Goal: Information Seeking & Learning: Learn about a topic

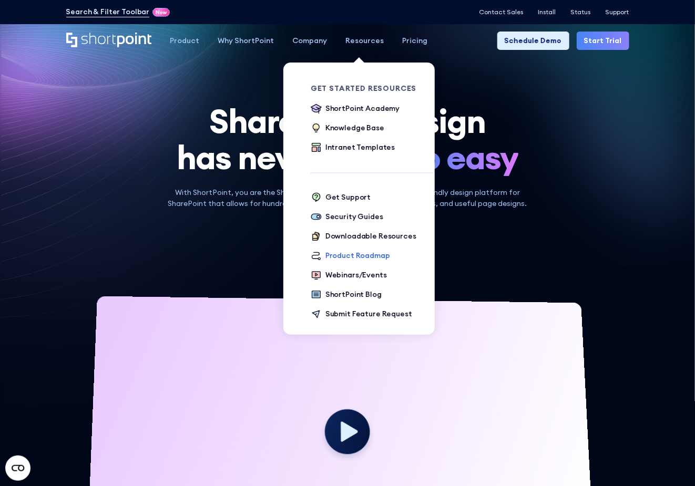
click at [341, 251] on div "Product Roadmap" at bounding box center [357, 255] width 65 height 11
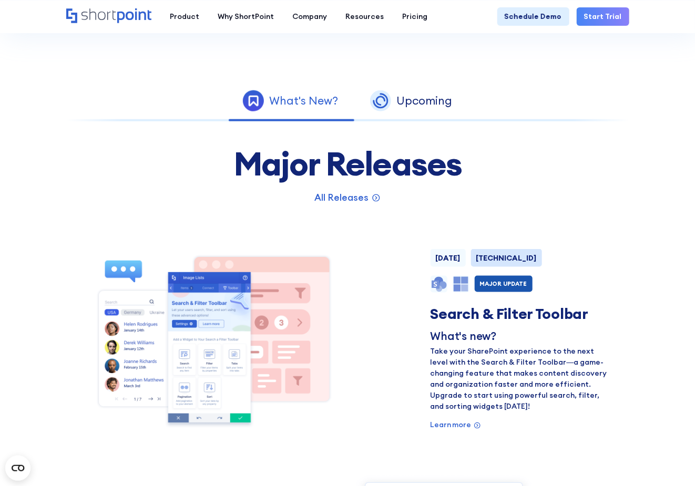
scroll to position [490, 0]
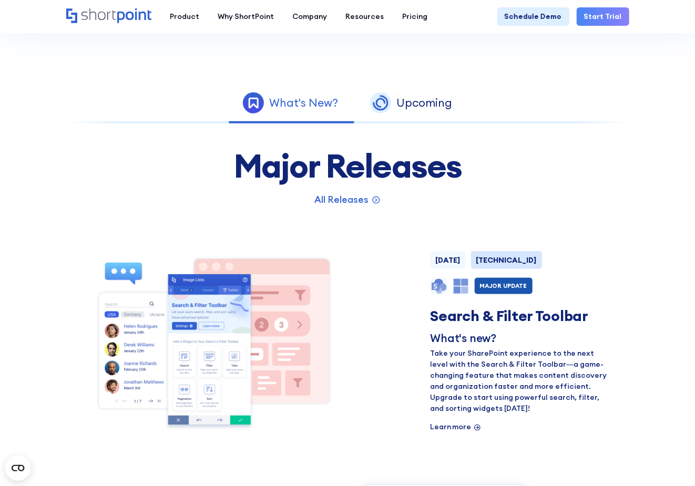
click at [453, 428] on p "Learn more" at bounding box center [451, 427] width 41 height 11
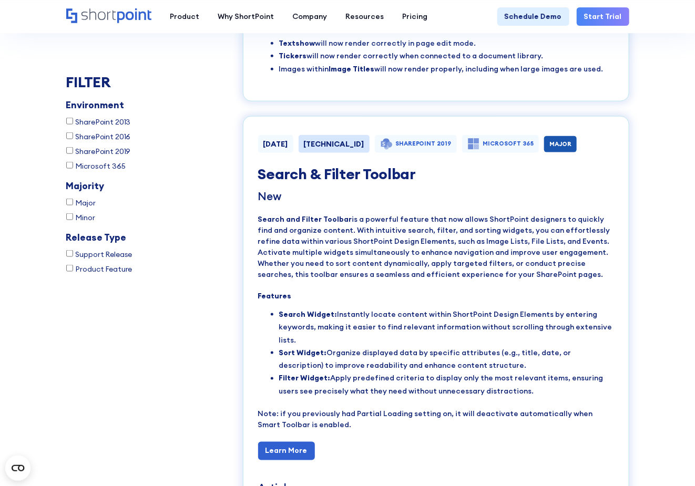
scroll to position [3835, 0]
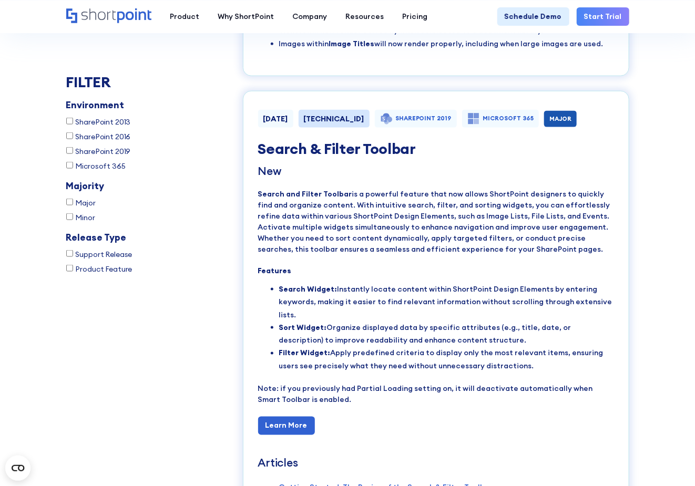
drag, startPoint x: 259, startPoint y: 218, endPoint x: 526, endPoint y: 306, distance: 281.3
click at [526, 306] on div "New Search and Filter Toolbar is a powerful feature that now allows ShortPoint …" at bounding box center [436, 386] width 356 height 442
copy div "Features Search Widget: Instantly locate content within ShortPoint Design Eleme…"
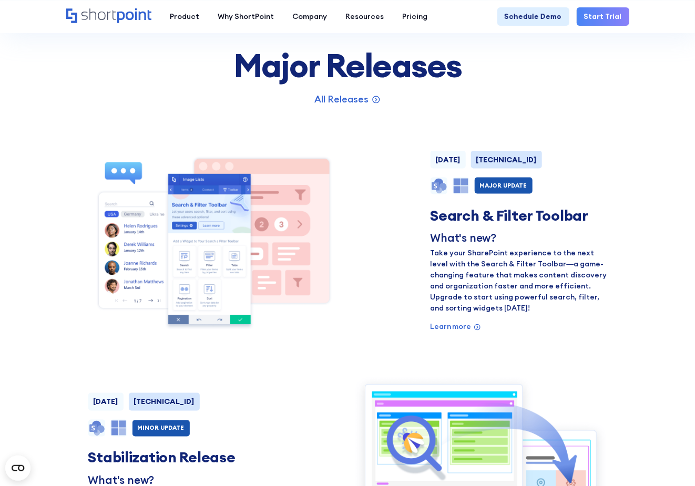
scroll to position [610, 0]
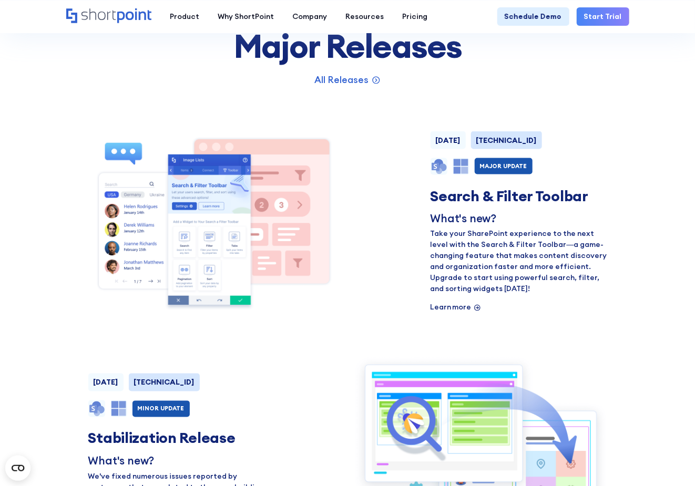
click at [439, 305] on p "Learn more" at bounding box center [451, 307] width 41 height 11
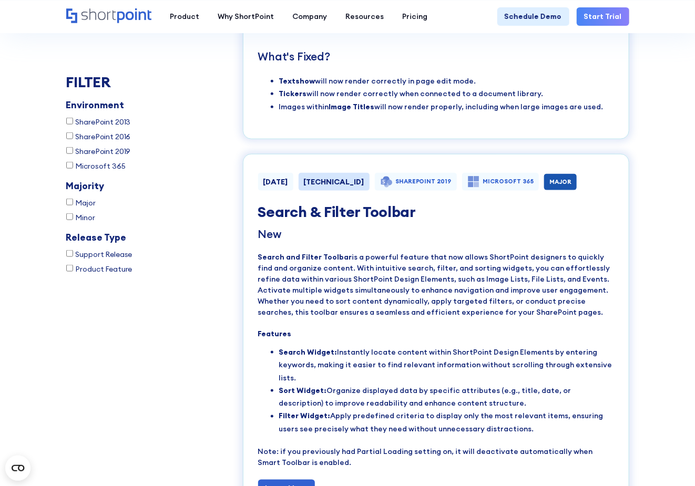
scroll to position [3835, 0]
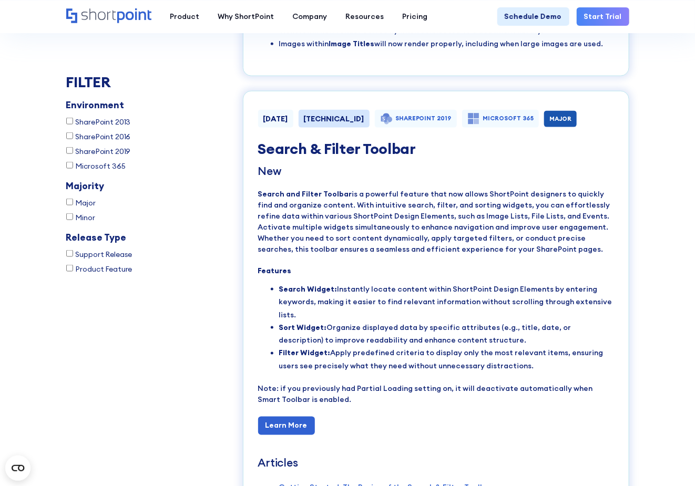
click at [357, 417] on div "Learn More" at bounding box center [436, 426] width 356 height 18
click at [283, 417] on link "Learn More" at bounding box center [286, 426] width 57 height 18
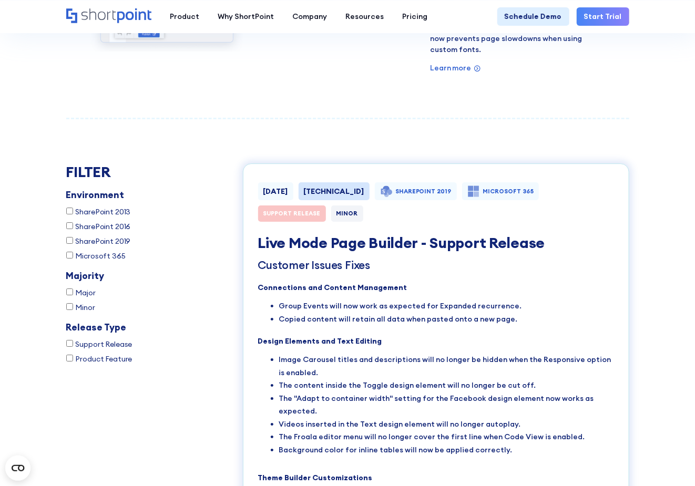
scroll to position [1241, 0]
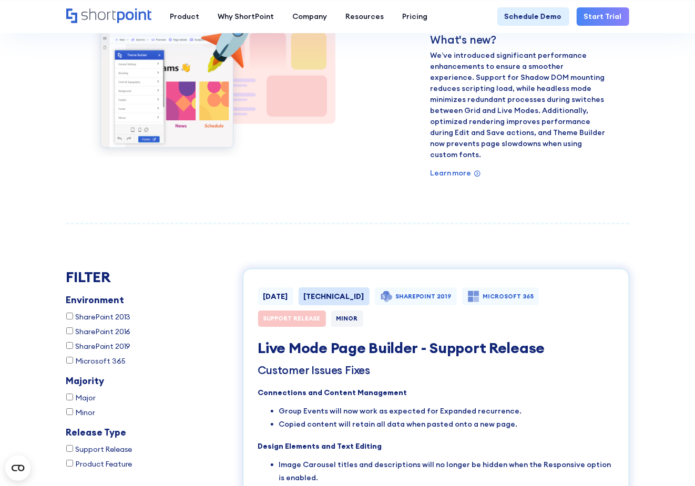
click at [89, 393] on span "Major" at bounding box center [86, 398] width 20 height 11
click at [73, 394] on input "Major" at bounding box center [69, 397] width 7 height 7
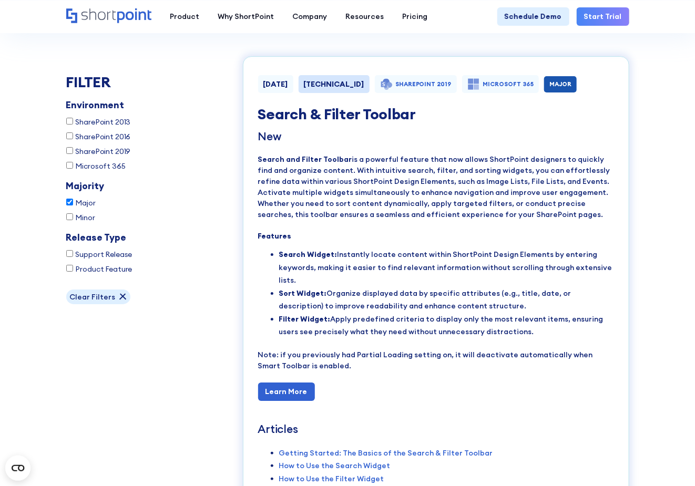
scroll to position [1804, 0]
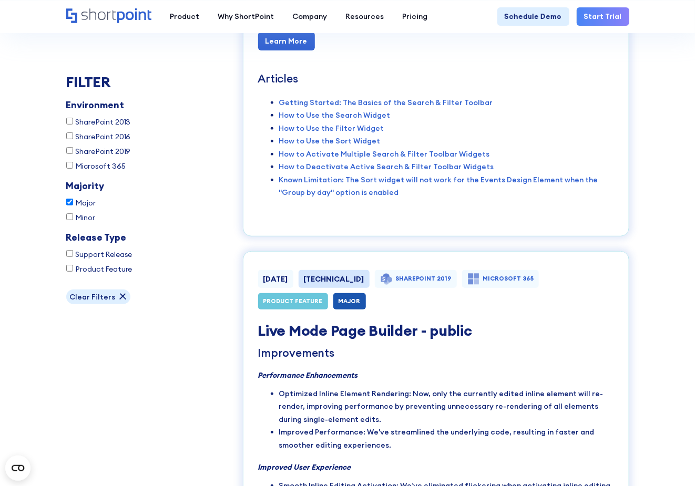
click at [69, 200] on input "Major" at bounding box center [69, 202] width 7 height 7
checkbox input "false"
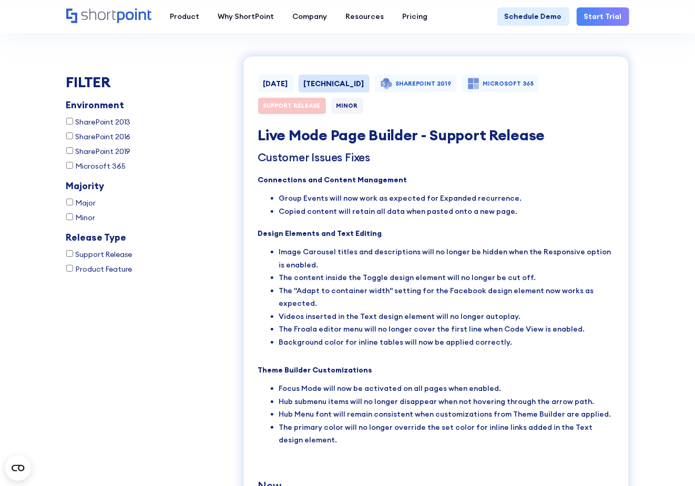
scroll to position [1454, 0]
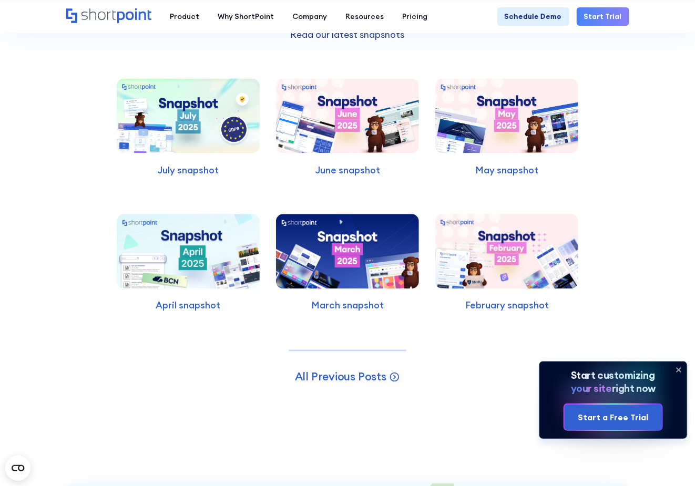
scroll to position [2803, 0]
